Goal: Information Seeking & Learning: Learn about a topic

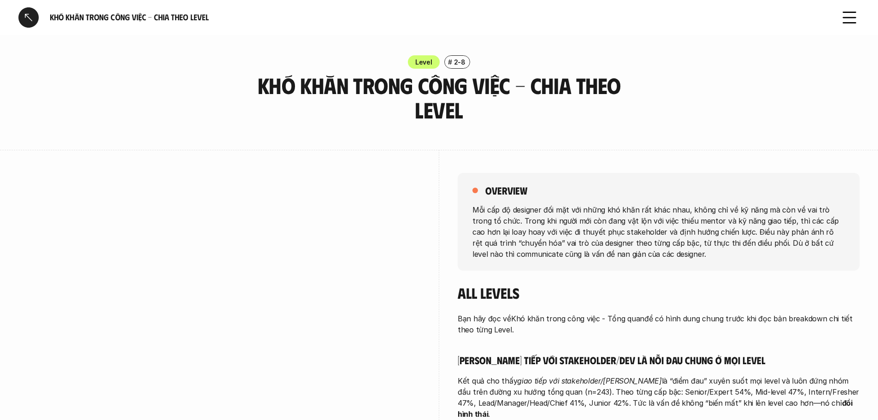
scroll to position [3455, 0]
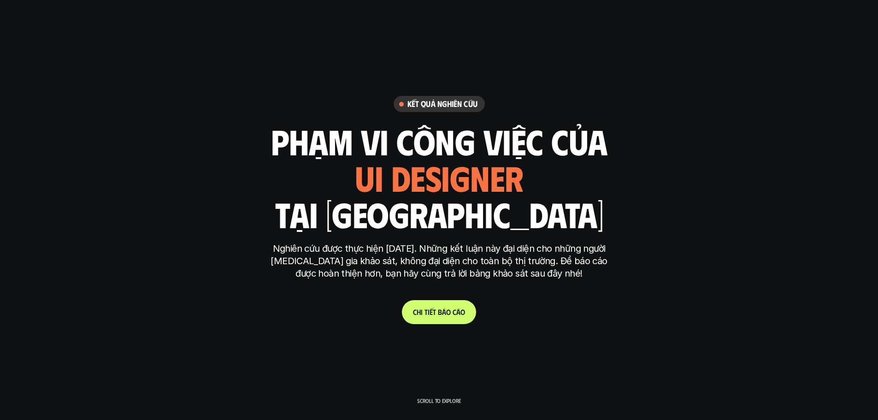
scroll to position [4941, 0]
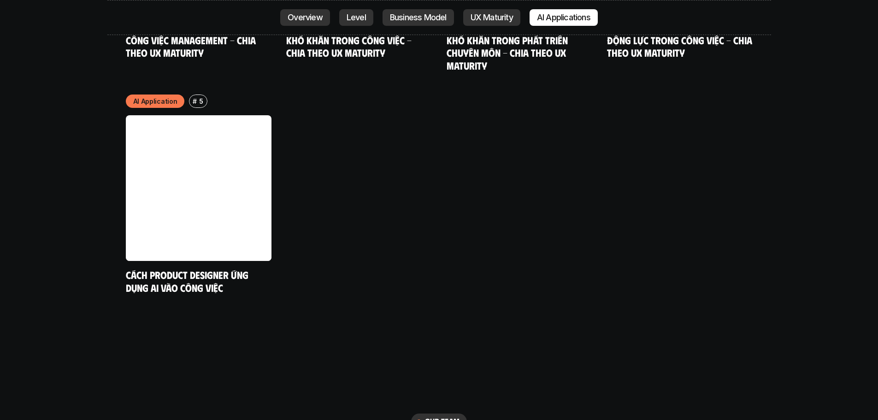
click at [312, 21] on p "Overview" at bounding box center [304, 17] width 35 height 9
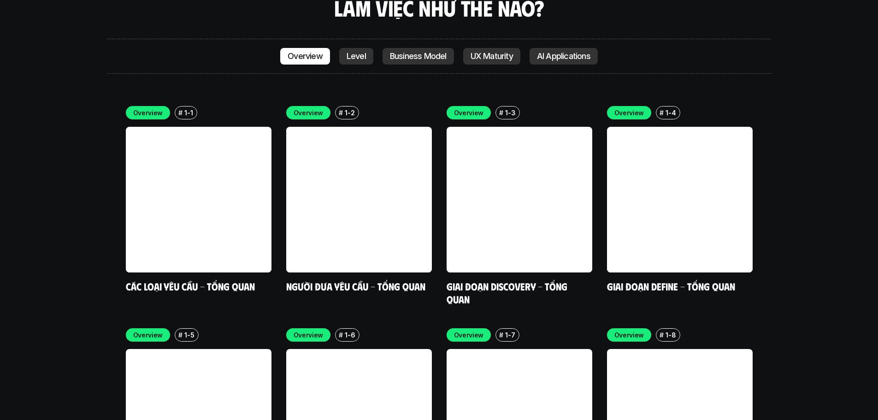
click at [510, 52] on p "UX Maturity" at bounding box center [491, 56] width 42 height 9
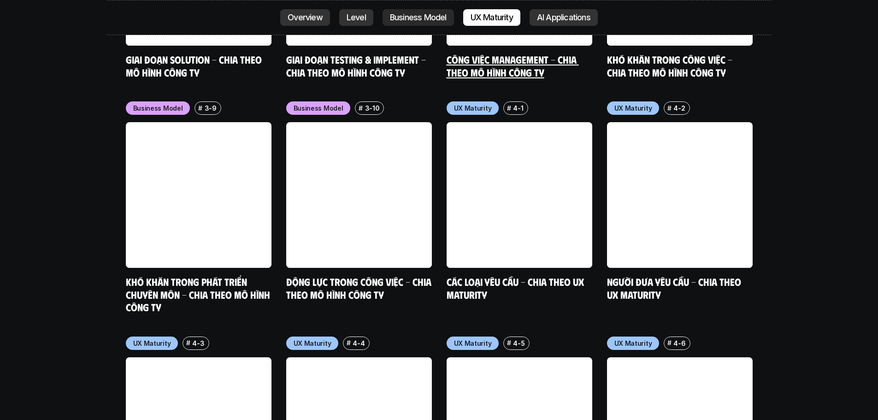
scroll to position [4247, 0]
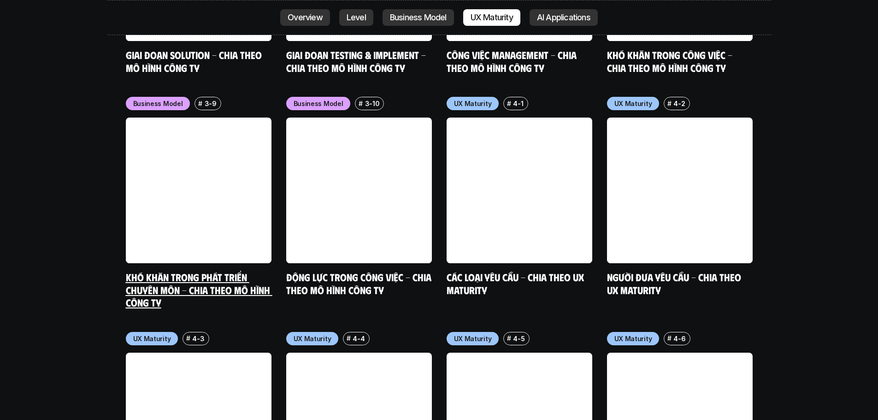
click at [211, 213] on div "Business Model # 3-9 Khó khăn trong phát triển chuyên môn - Chia theo mô hình c…" at bounding box center [199, 203] width 146 height 212
click at [199, 270] on h5 "Khó khăn trong phát triển chuyên môn - Chia theo mô hình công ty" at bounding box center [199, 289] width 146 height 38
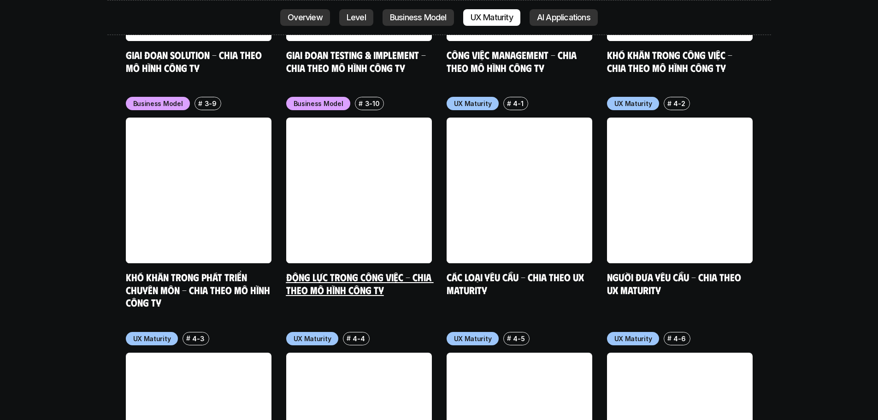
scroll to position [4063, 0]
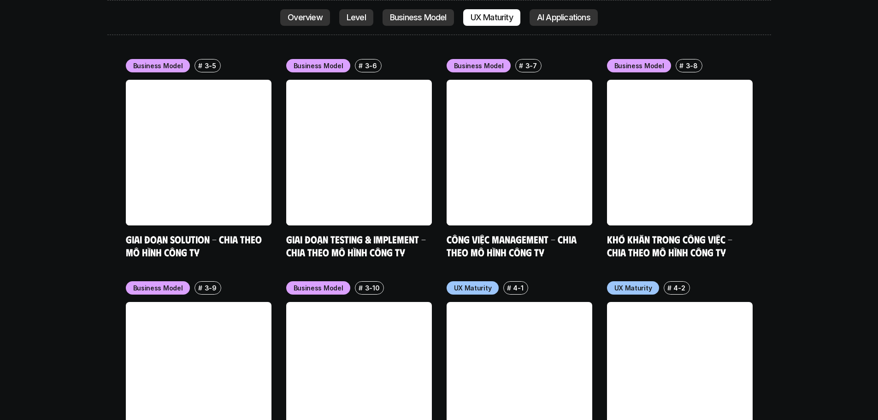
click at [313, 22] on link "Overview" at bounding box center [305, 17] width 50 height 17
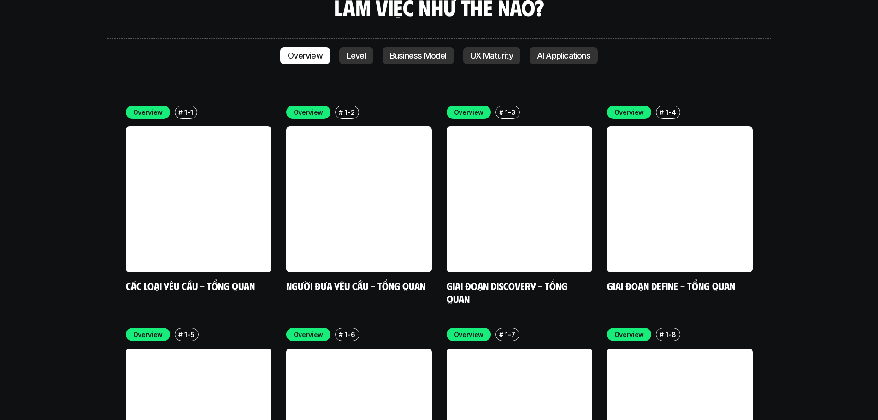
scroll to position [2684, 0]
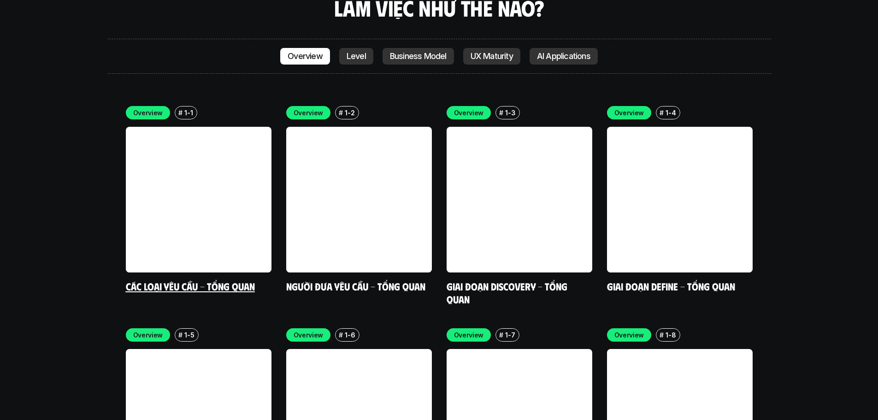
click at [204, 280] on link "Các loại yêu cầu - Tổng quan" at bounding box center [190, 286] width 129 height 12
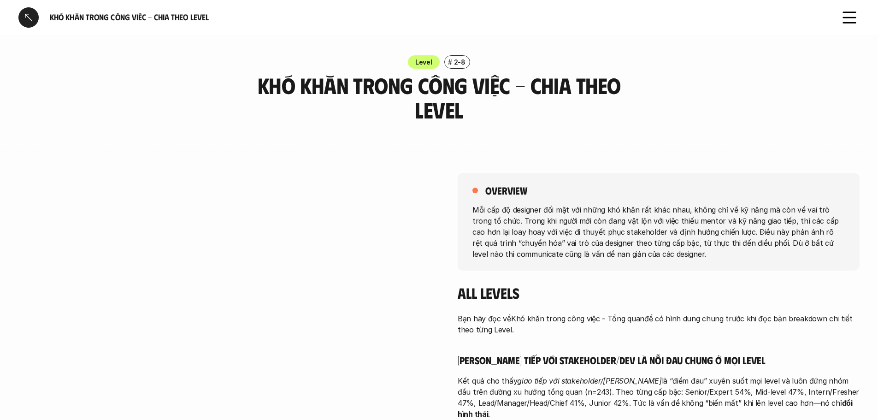
scroll to position [3455, 0]
